Goal: Find specific page/section: Find specific page/section

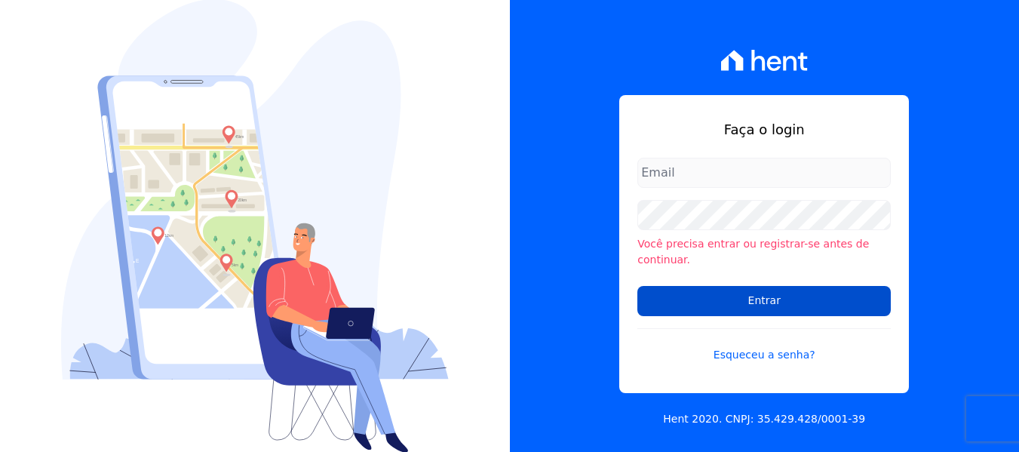
type input "[EMAIL_ADDRESS][DOMAIN_NAME]"
click at [764, 299] on input "Entrar" at bounding box center [763, 301] width 253 height 30
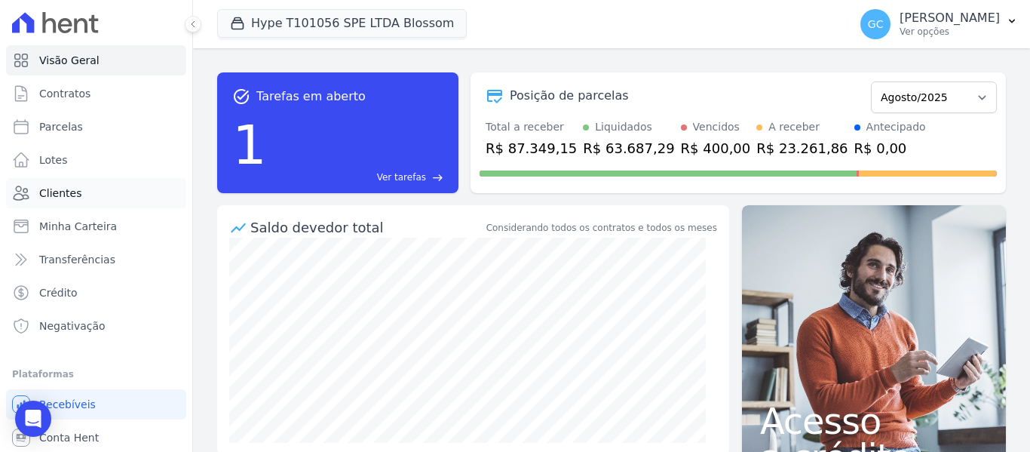
click at [63, 195] on span "Clientes" at bounding box center [60, 193] width 42 height 15
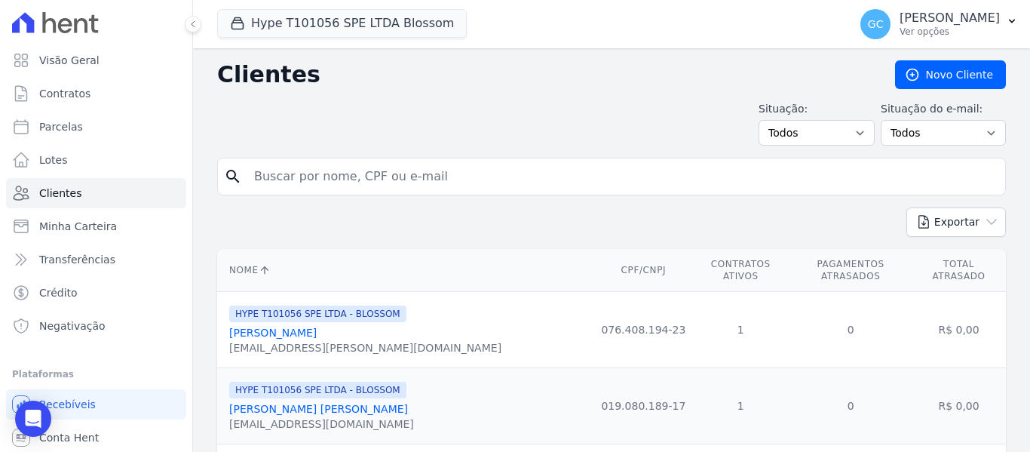
click at [342, 6] on div "Hype T101056 SPE LTDA Blossom HYPE EMPREENDIMENTOS IMOBILIARIOS SPE LTDA HIGH 1…" at bounding box center [529, 24] width 625 height 50
click at [347, 21] on button "Hype T101056 SPE LTDA Blossom" at bounding box center [342, 23] width 250 height 29
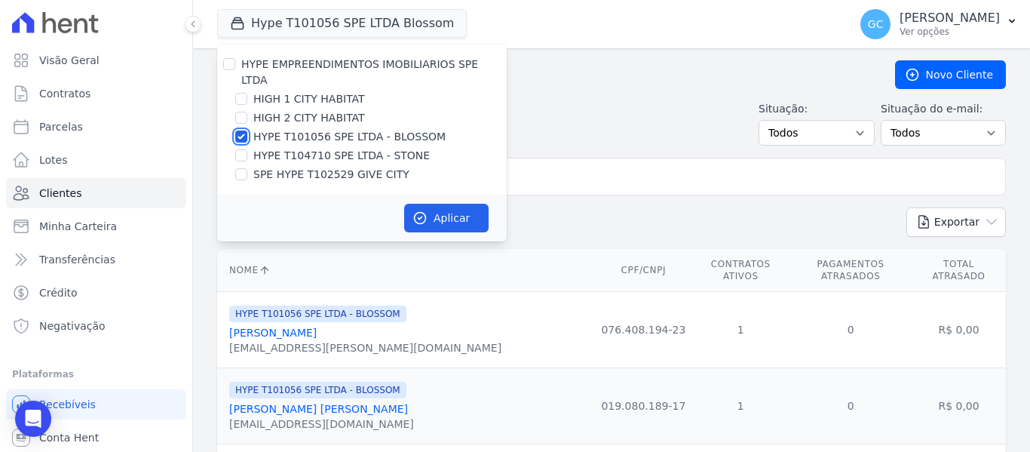
click at [240, 130] on input "HYPE T101056 SPE LTDA - BLOSSOM" at bounding box center [241, 136] width 12 height 12
checkbox input "false"
click at [246, 112] on input "HIGH 2 CITY HABITAT" at bounding box center [241, 118] width 12 height 12
checkbox input "true"
click at [461, 204] on button "Aplicar" at bounding box center [446, 218] width 84 height 29
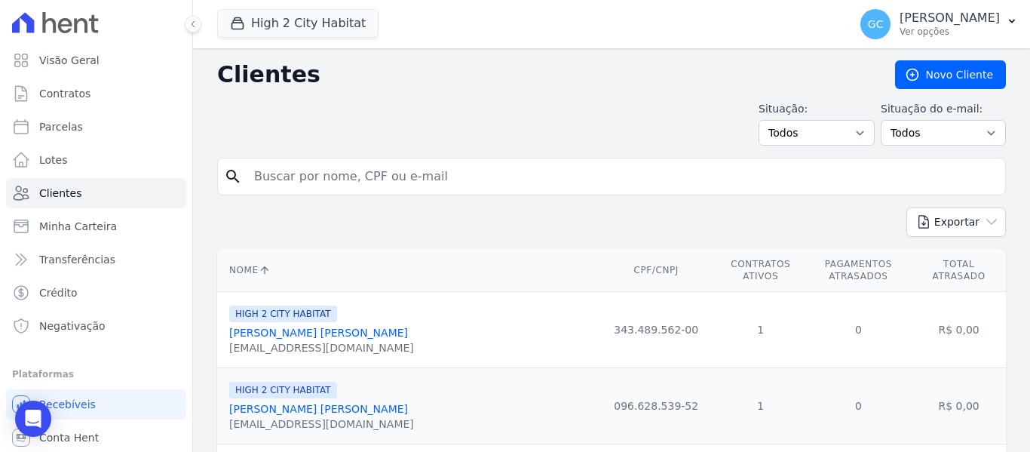
click at [318, 177] on input "search" at bounding box center [622, 176] width 754 height 30
paste input "[PERSON_NAME]"
type input "[PERSON_NAME]"
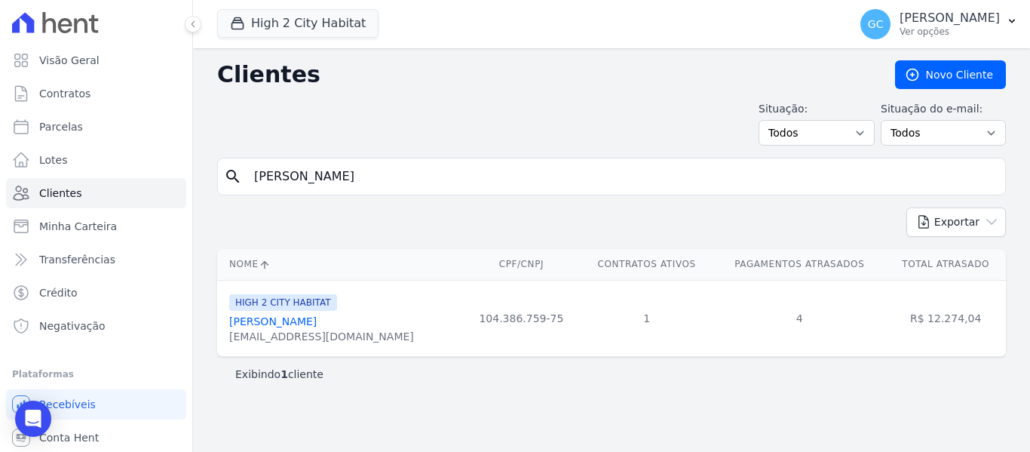
click at [317, 327] on link "[PERSON_NAME]" at bounding box center [272, 321] width 87 height 12
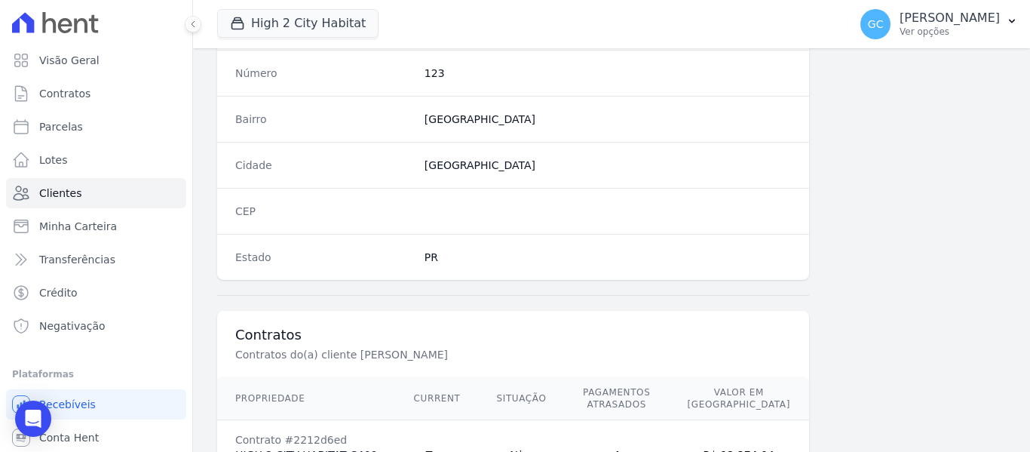
scroll to position [971, 0]
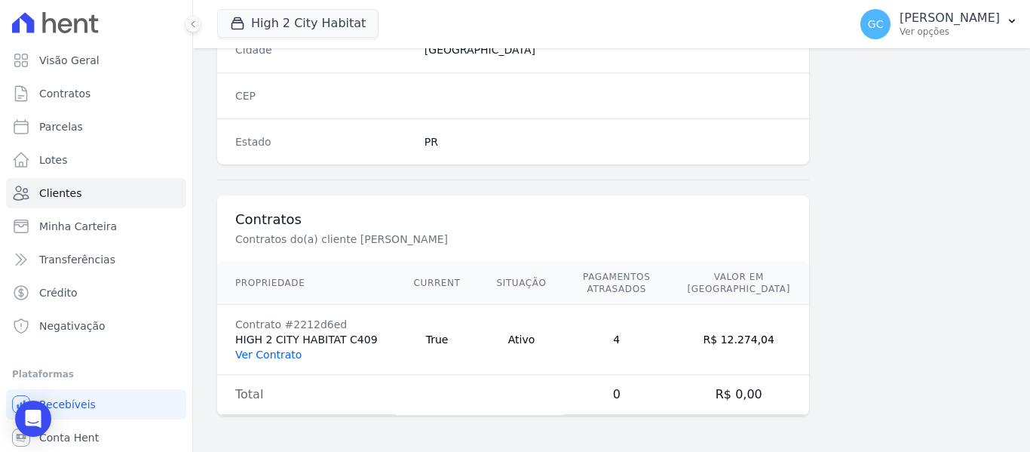
click at [262, 356] on link "Ver Contrato" at bounding box center [268, 354] width 66 height 12
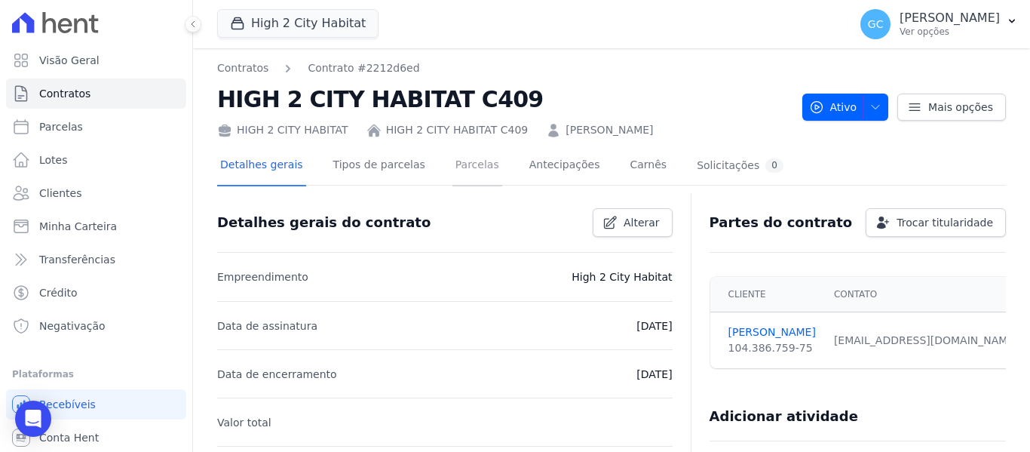
click at [458, 166] on link "Parcelas" at bounding box center [478, 166] width 50 height 40
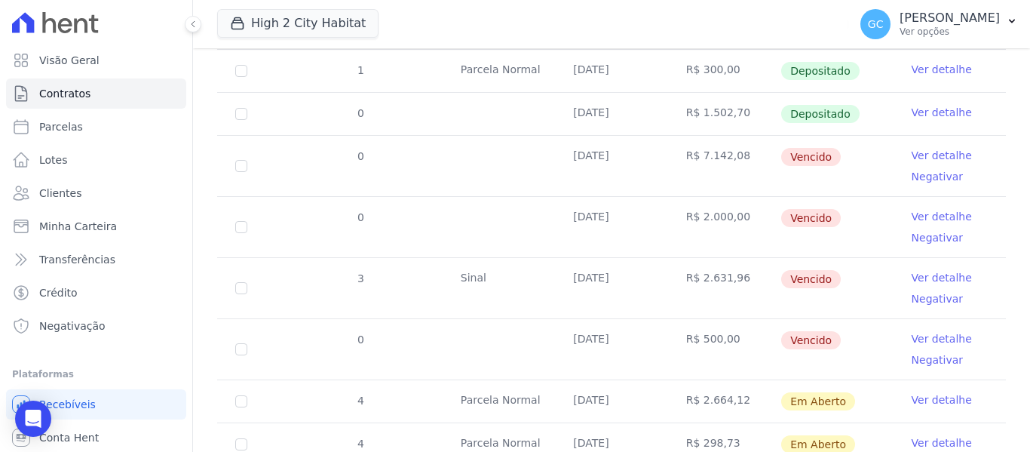
scroll to position [528, 0]
